Goal: Information Seeking & Learning: Understand process/instructions

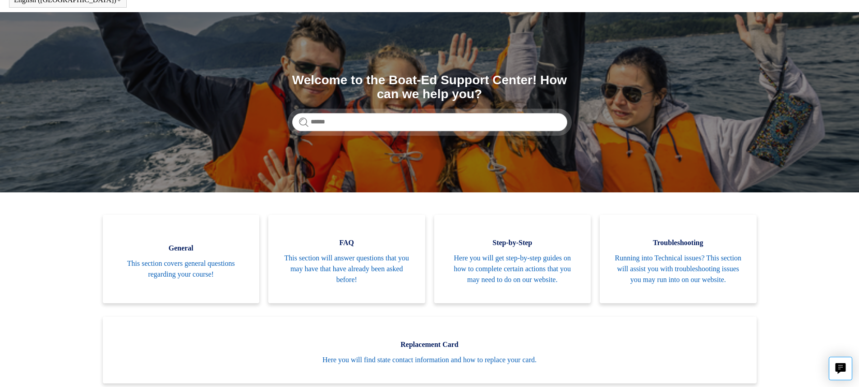
scroll to position [90, 0]
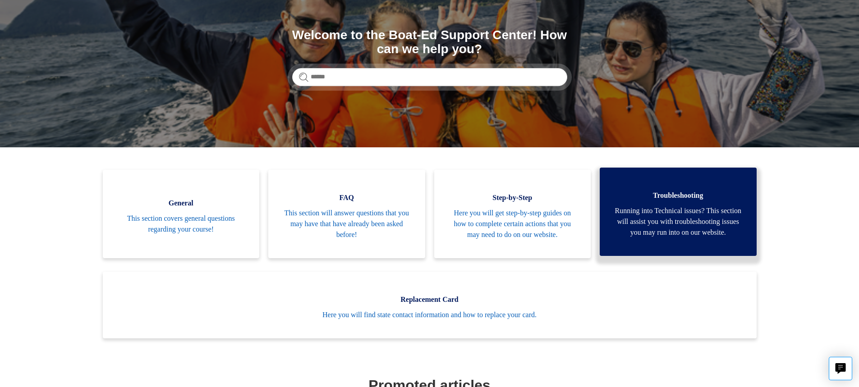
click at [672, 235] on span "Running into Technical issues? This section will assist you with troubleshootin…" at bounding box center [678, 222] width 130 height 32
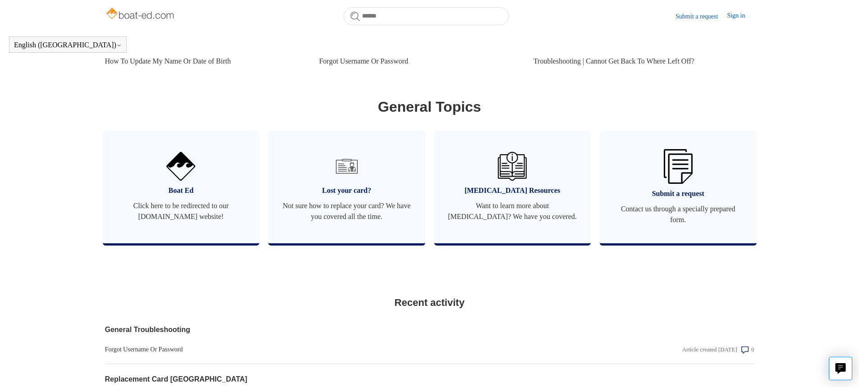
scroll to position [455, 0]
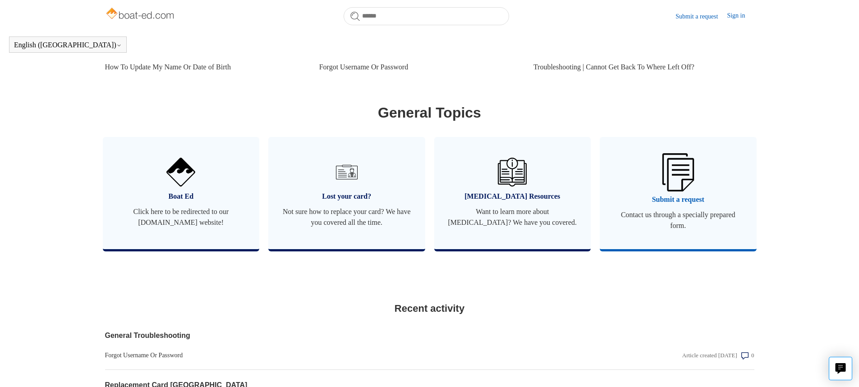
click at [702, 217] on link "Submit a request Contact us through a specially prepared form." at bounding box center [677, 193] width 157 height 112
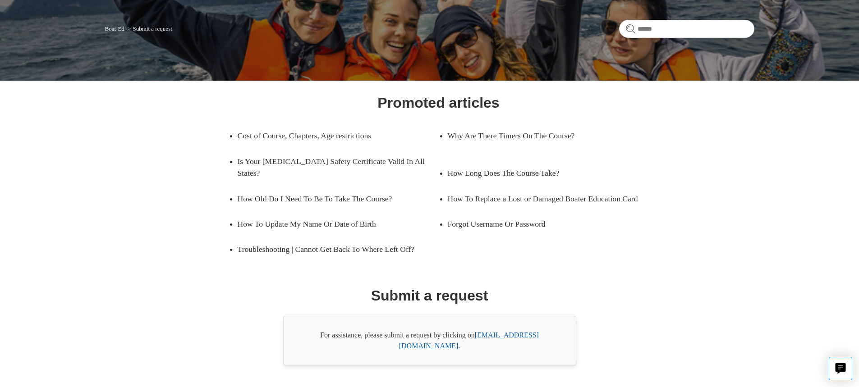
scroll to position [75, 0]
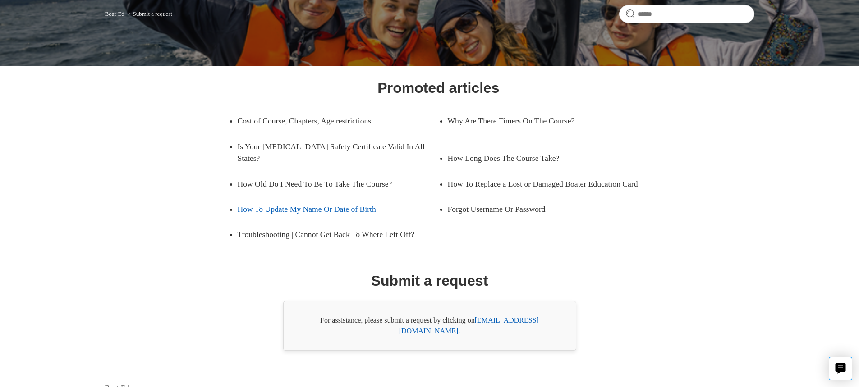
click at [275, 212] on link "How To Update My Name Or Date of Birth" at bounding box center [331, 209] width 187 height 25
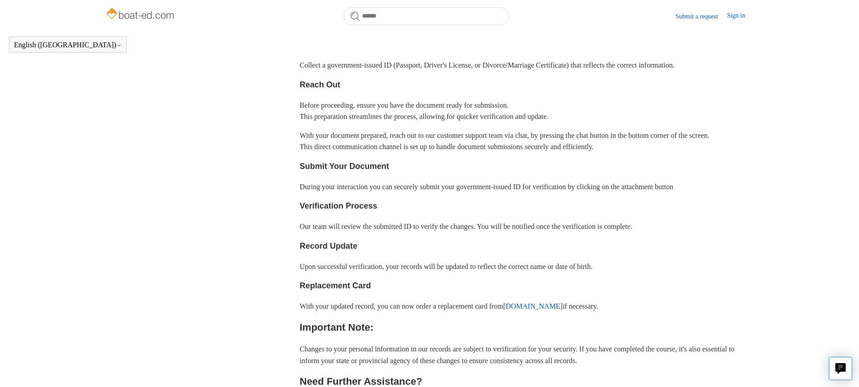
scroll to position [245, 0]
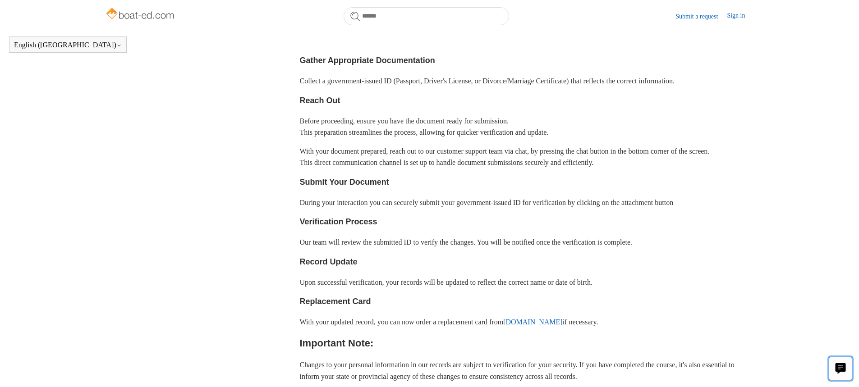
click at [839, 371] on icon "Live chat" at bounding box center [839, 372] width 4 height 5
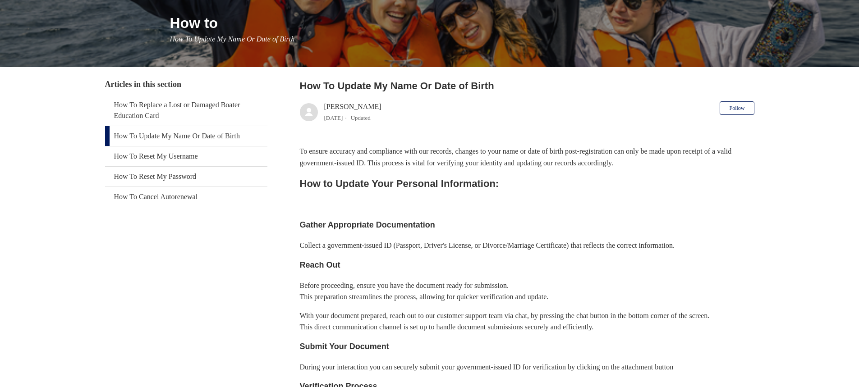
scroll to position [90, 0]
